Goal: Task Accomplishment & Management: Manage account settings

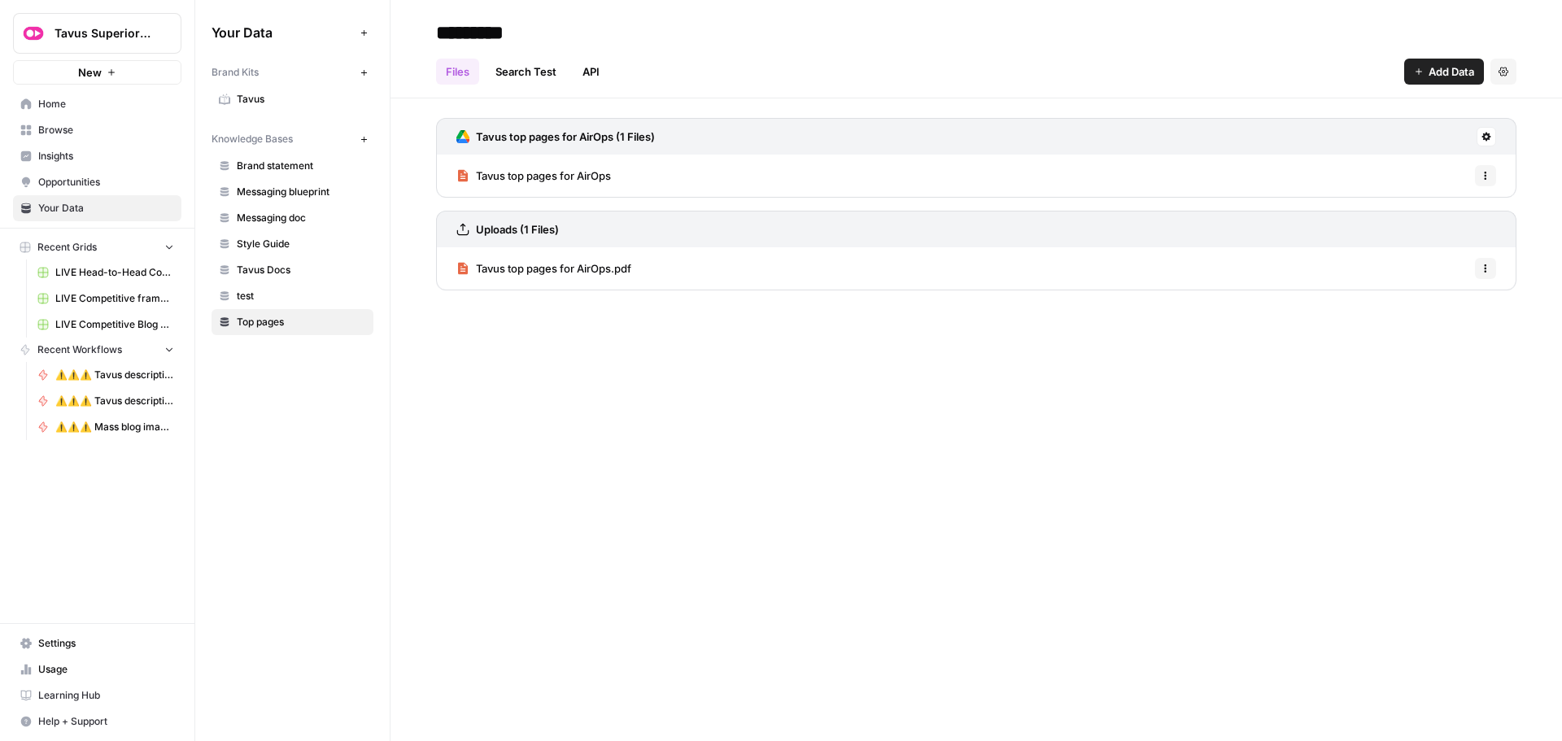
click at [83, 111] on link "Home" at bounding box center [97, 104] width 168 height 26
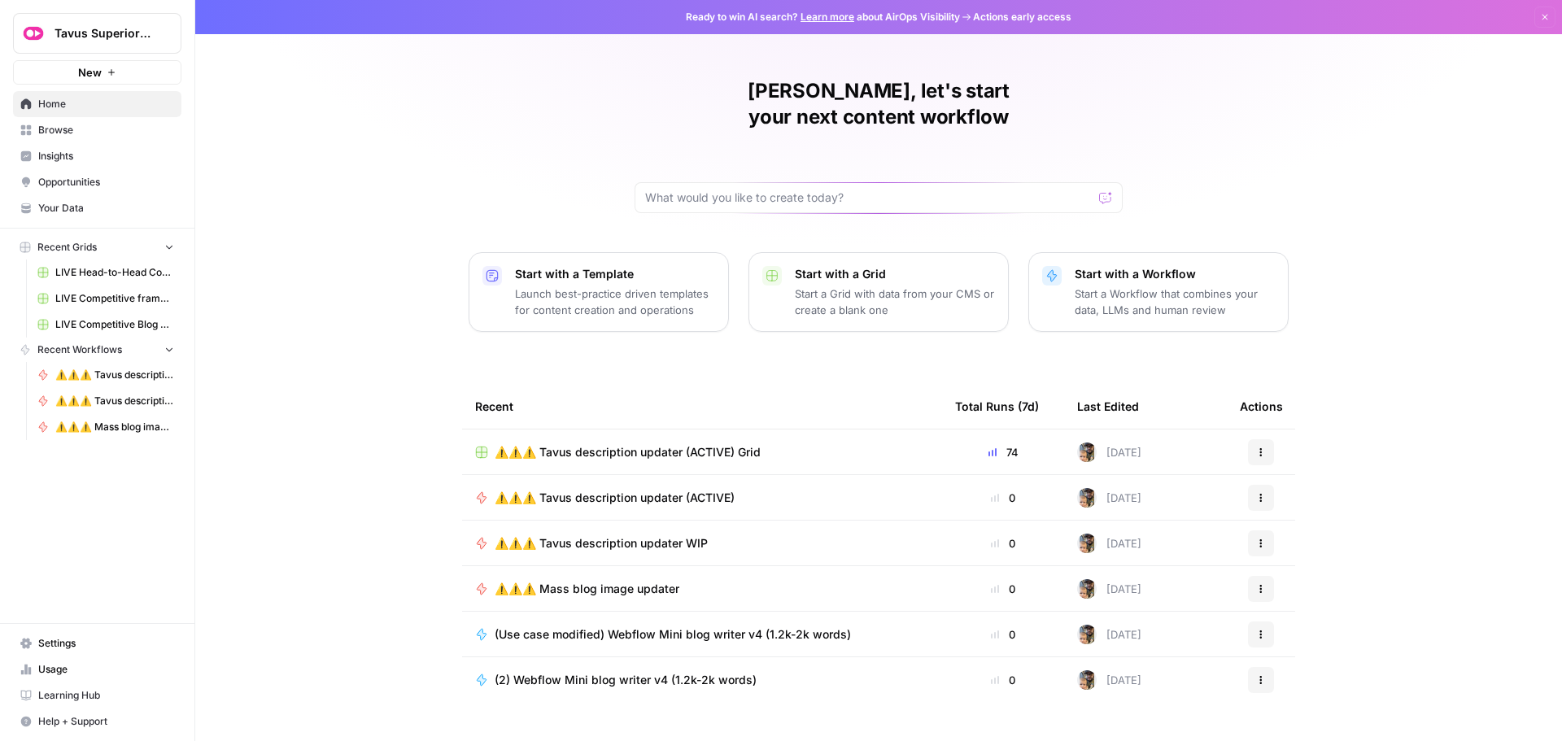
click at [61, 35] on span "Tavus Superiority" at bounding box center [104, 33] width 98 height 16
click at [309, 303] on div "[PERSON_NAME], let's start your next content workflow Start with a Template Lau…" at bounding box center [878, 387] width 1367 height 774
click at [63, 643] on span "Settings" at bounding box center [106, 643] width 136 height 15
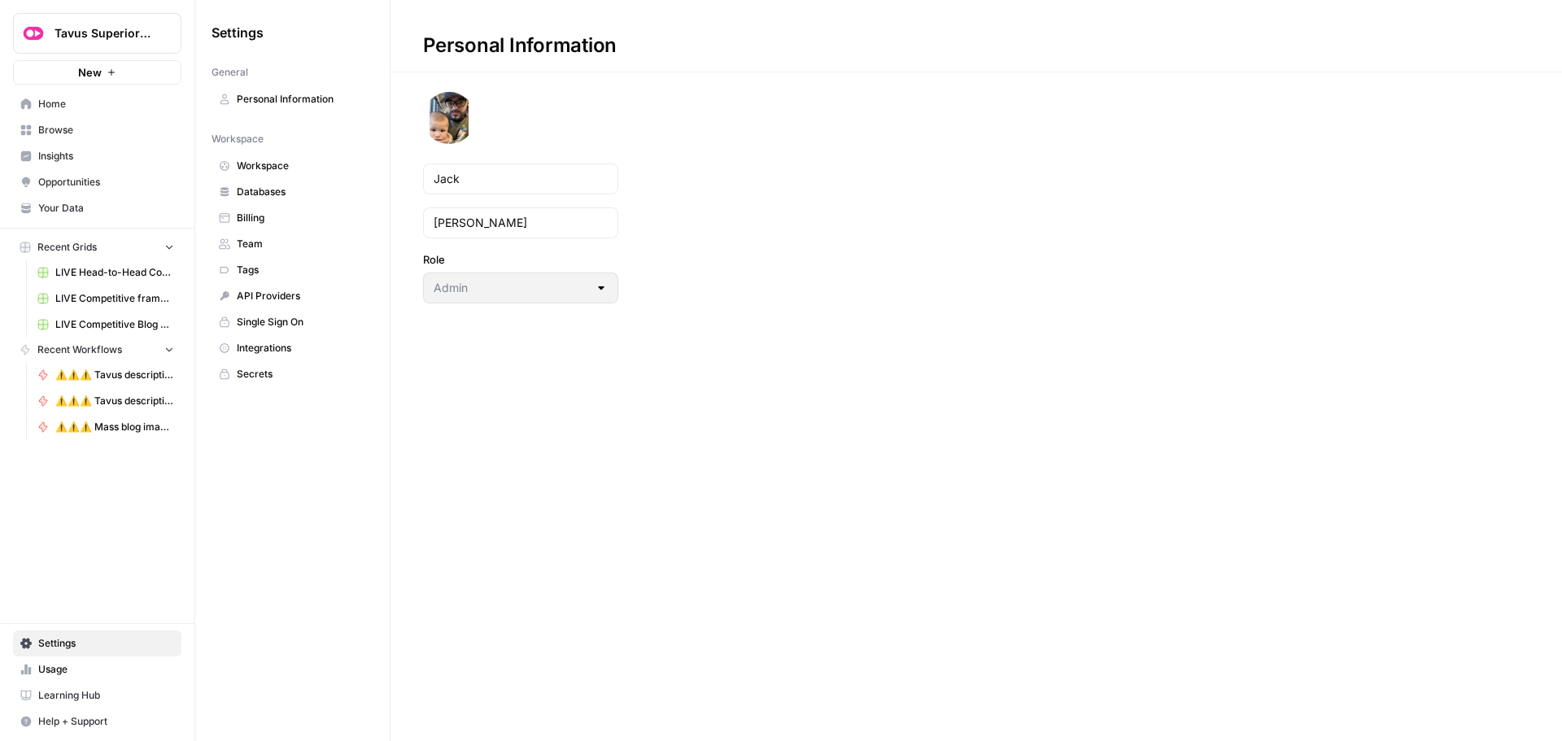
click at [262, 169] on span "Workspace" at bounding box center [301, 166] width 129 height 15
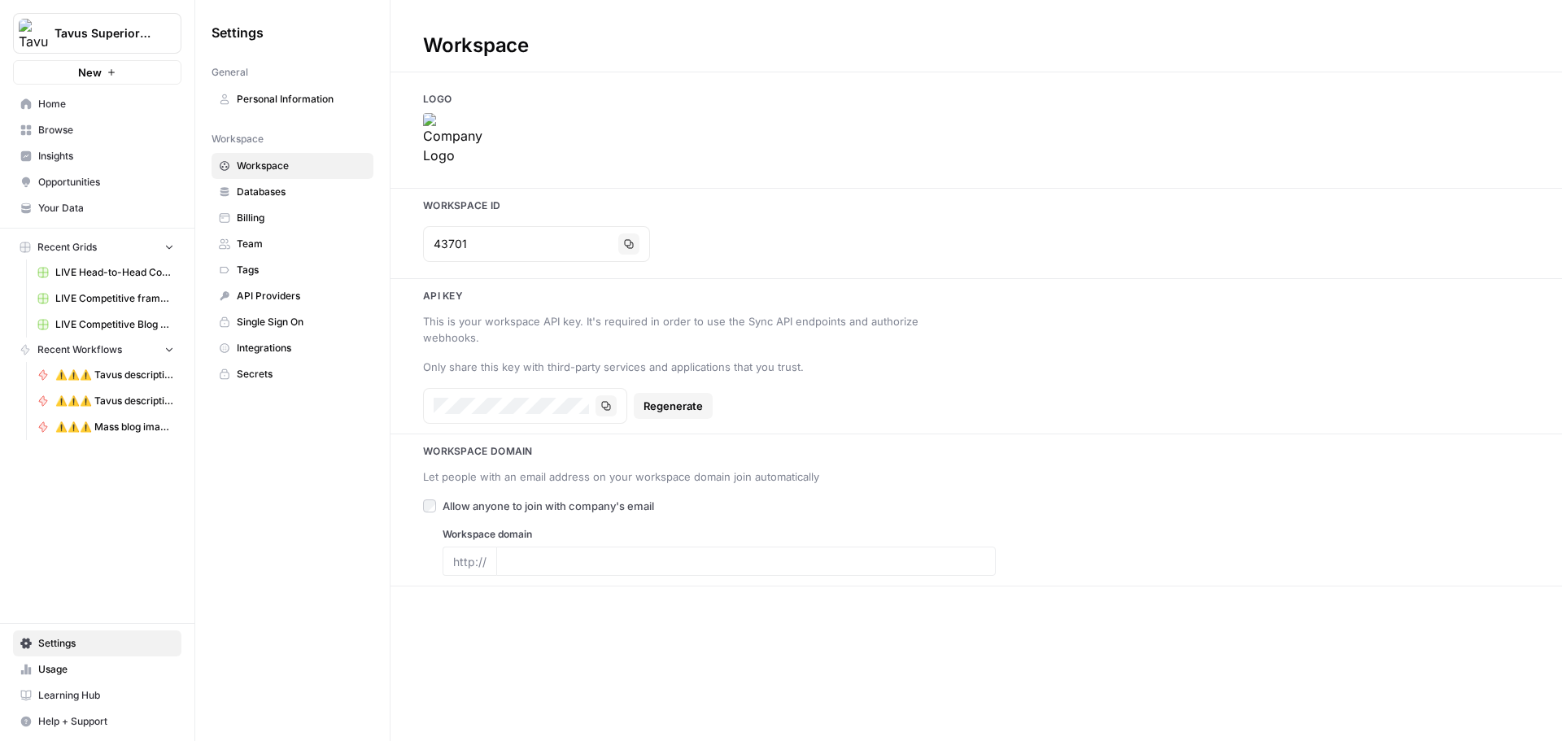
type input "[DOMAIN_NAME]"
click at [473, 124] on icon at bounding box center [478, 122] width 13 height 13
click at [468, 132] on img at bounding box center [455, 145] width 65 height 65
